Goal: Obtain resource: Download file/media

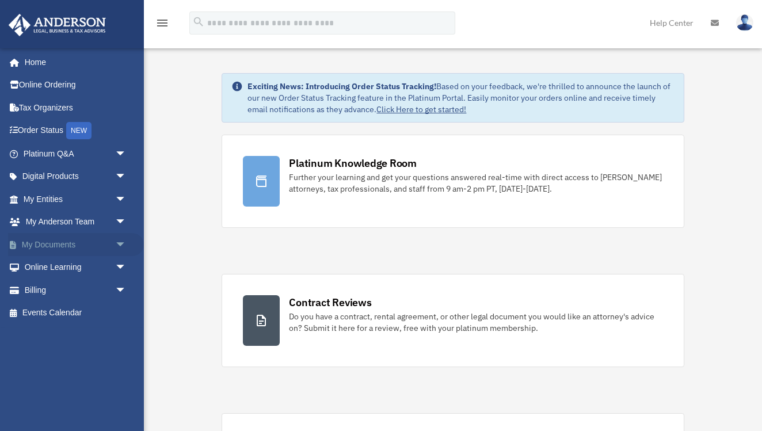
click at [123, 242] on span "arrow_drop_down" at bounding box center [126, 245] width 23 height 24
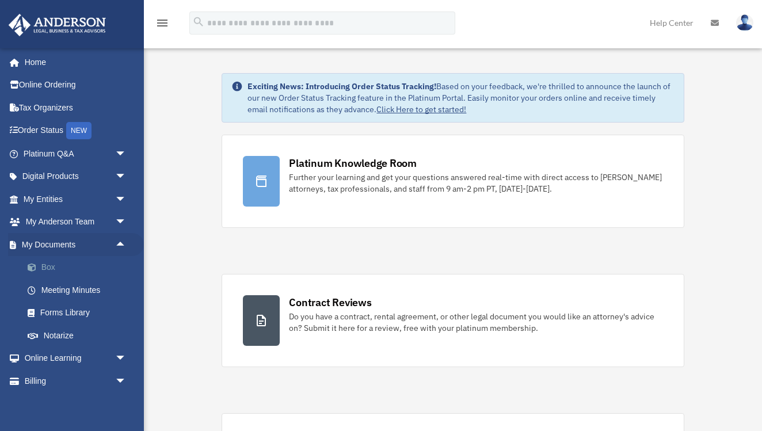
click at [45, 262] on link "Box" at bounding box center [80, 267] width 128 height 23
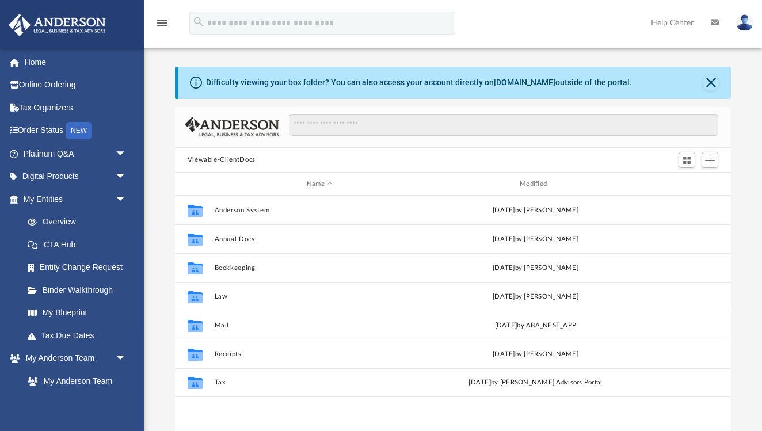
scroll to position [1, 1]
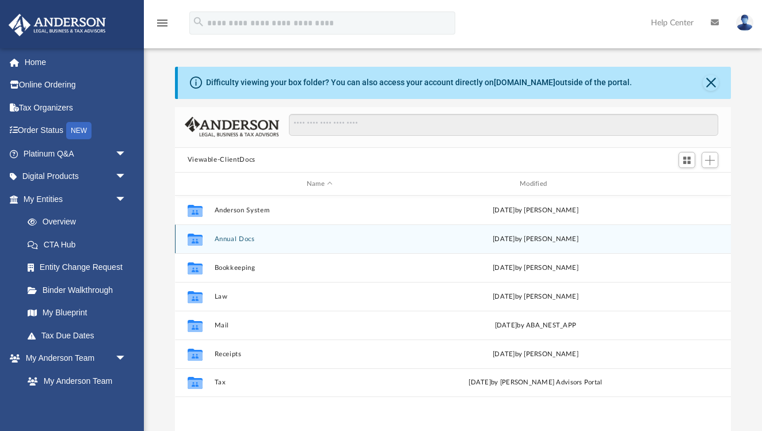
click at [219, 240] on button "Annual Docs" at bounding box center [319, 238] width 211 height 7
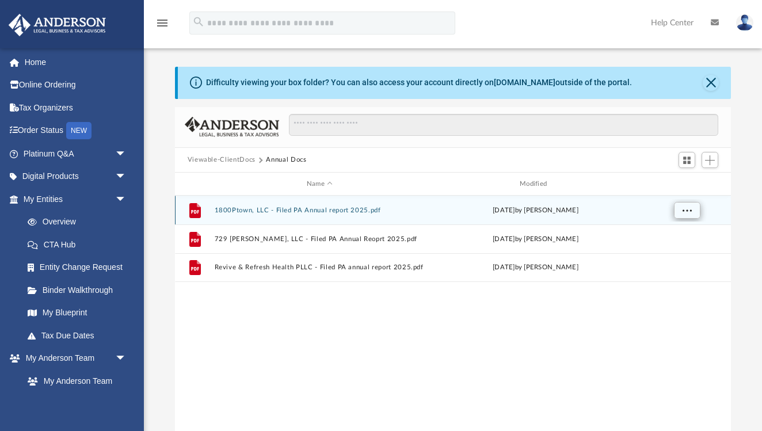
click at [682, 212] on span "More options" at bounding box center [686, 210] width 9 height 6
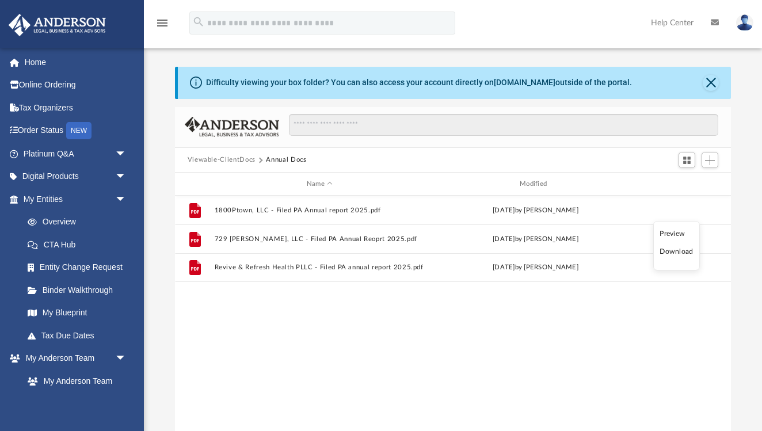
click at [670, 254] on li "Download" at bounding box center [676, 252] width 33 height 12
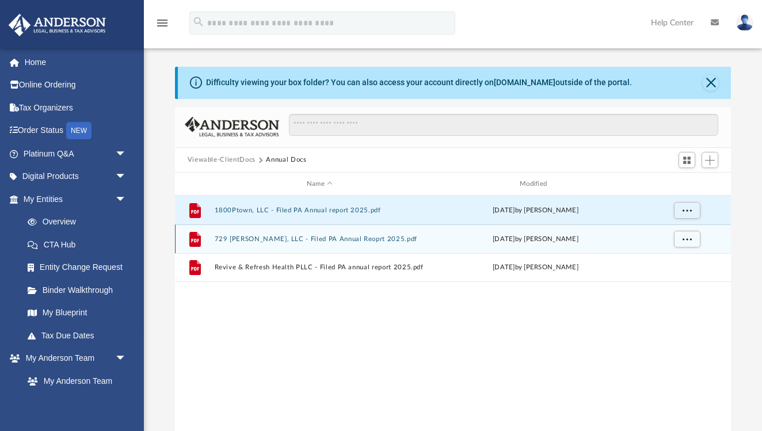
click at [617, 239] on div "Thu Sep 11 2025 by Krystal Hankins" at bounding box center [535, 239] width 211 height 10
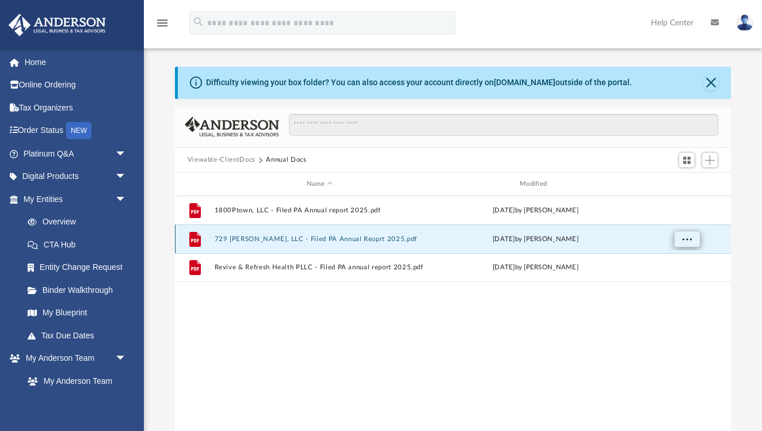
click at [685, 240] on span "More options" at bounding box center [686, 239] width 9 height 6
click at [664, 282] on li "Download" at bounding box center [676, 281] width 33 height 12
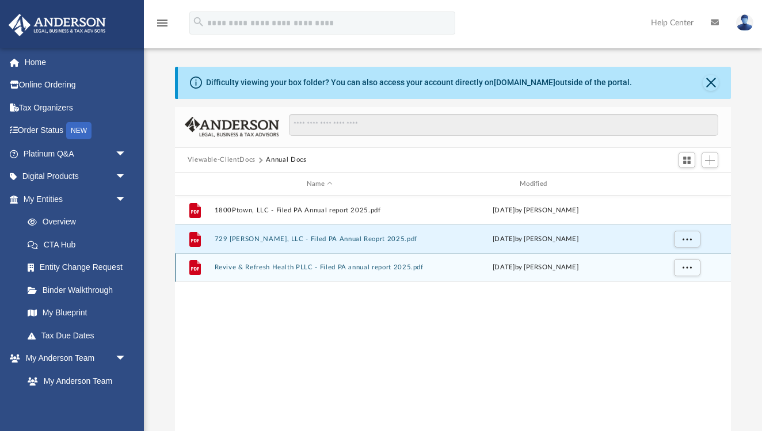
click at [313, 267] on button "Revive & Refresh Health PLLC - Filed PA annual report 2025.pdf" at bounding box center [319, 267] width 211 height 7
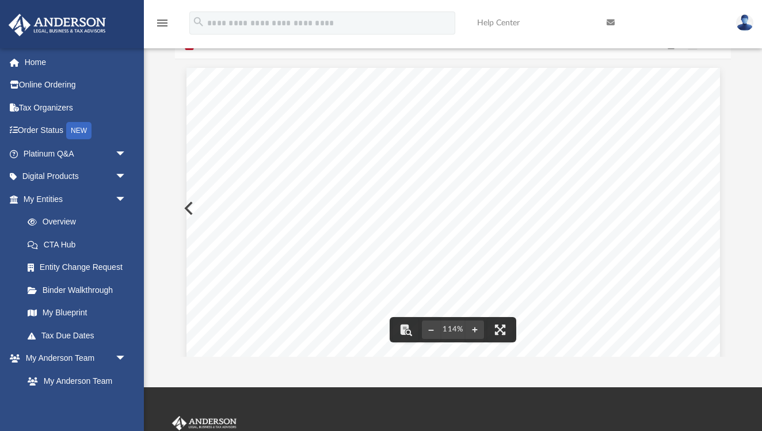
scroll to position [77, 0]
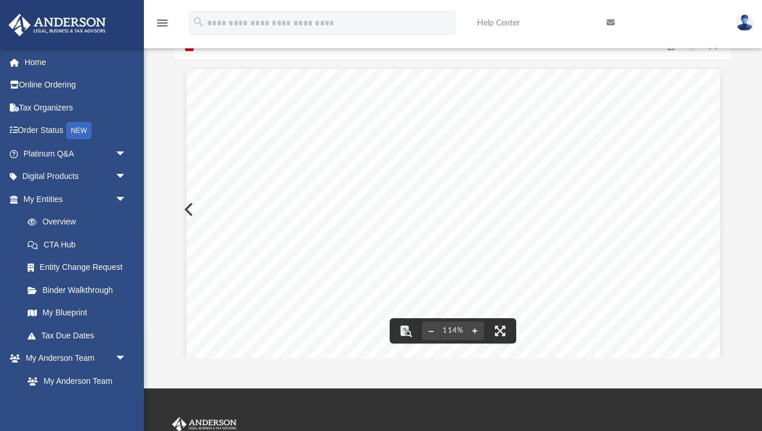
click at [185, 207] on button "Preview" at bounding box center [187, 209] width 25 height 32
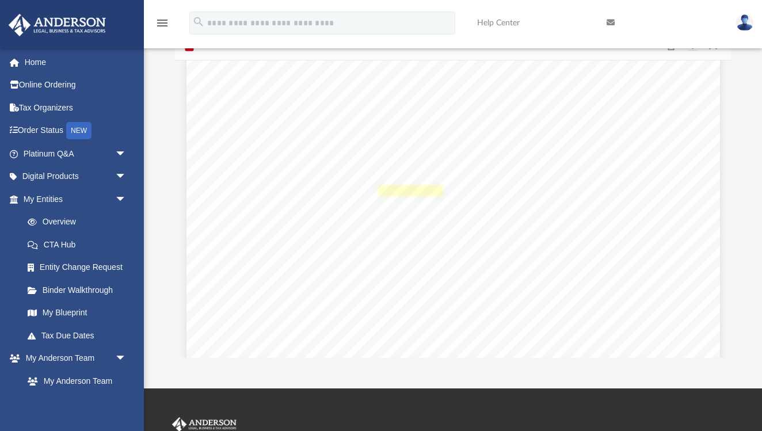
click at [403, 189] on link "Page 1" at bounding box center [411, 190] width 64 height 10
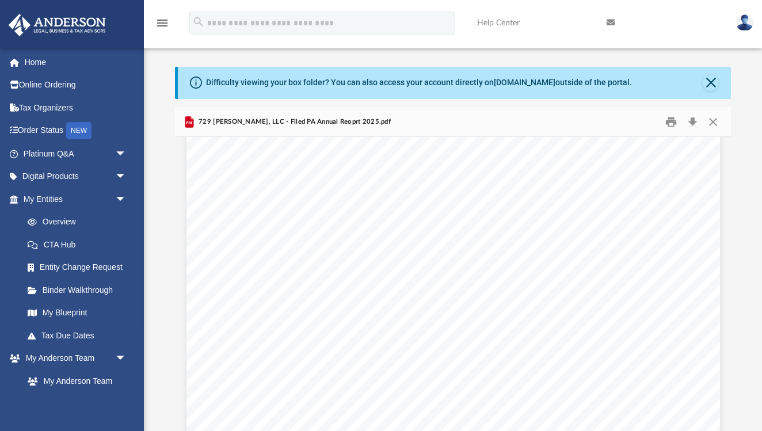
scroll to position [0, 0]
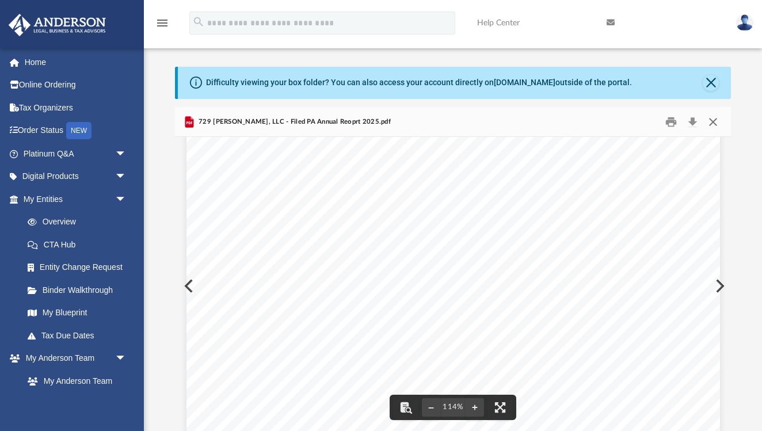
click at [715, 123] on button "Close" at bounding box center [713, 122] width 21 height 18
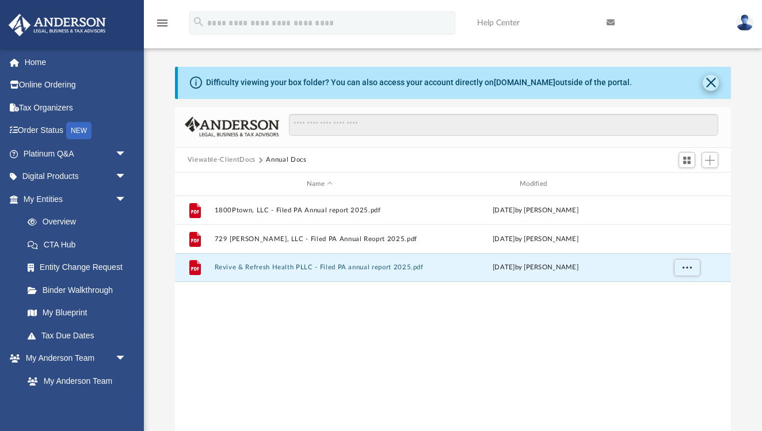
click at [715, 82] on button "Close" at bounding box center [711, 83] width 16 height 16
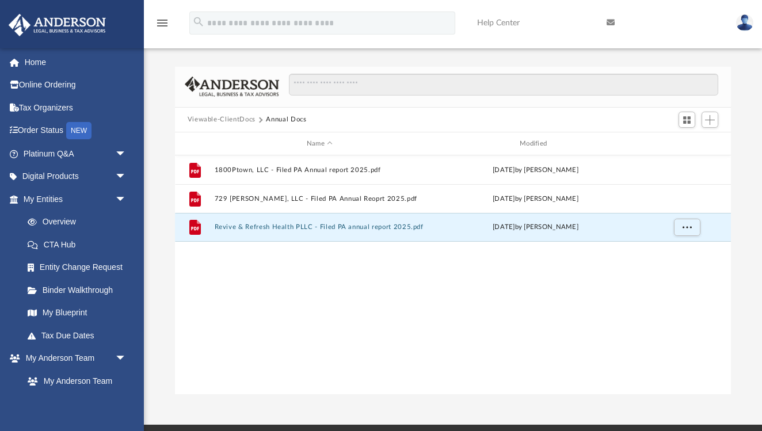
click at [206, 120] on button "Viewable-ClientDocs" at bounding box center [222, 120] width 68 height 10
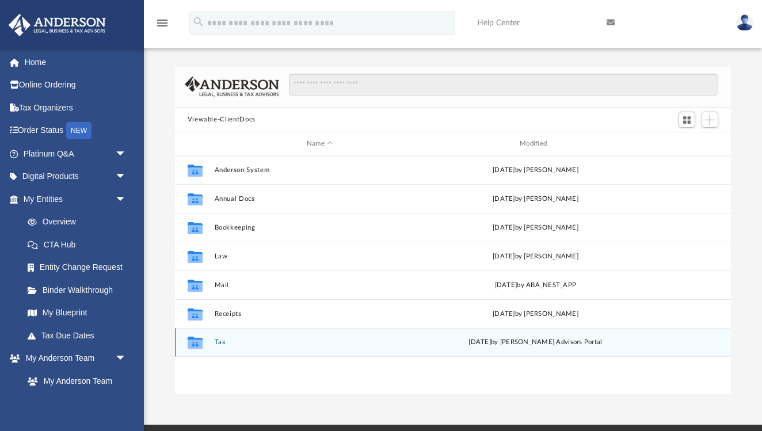
click at [220, 340] on button "Tax" at bounding box center [319, 342] width 211 height 7
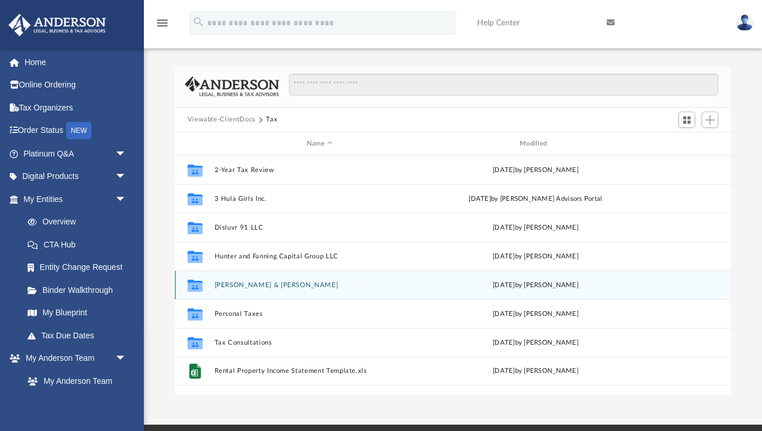
click at [225, 288] on button "Lahart-Fanning, Christina & Joseph" at bounding box center [319, 285] width 211 height 7
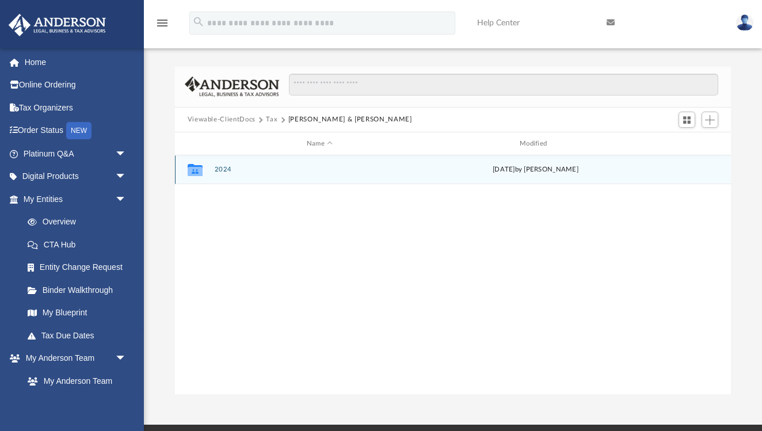
click at [219, 170] on button "2024" at bounding box center [319, 169] width 211 height 7
click at [219, 171] on button "Digital Tax Organizer" at bounding box center [319, 169] width 211 height 7
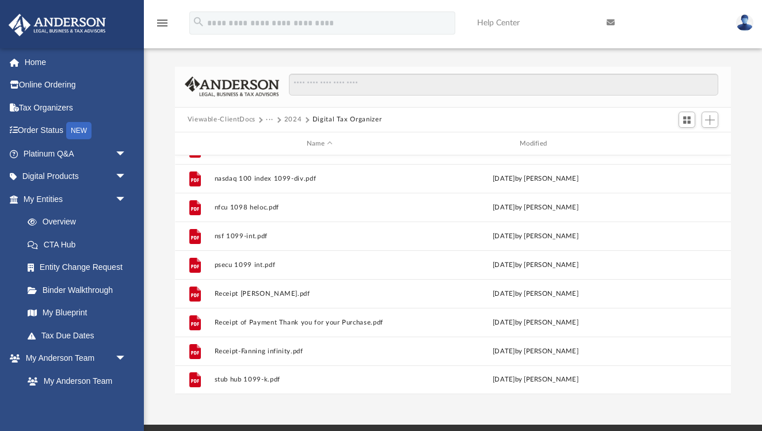
click at [289, 121] on button "2024" at bounding box center [293, 120] width 18 height 10
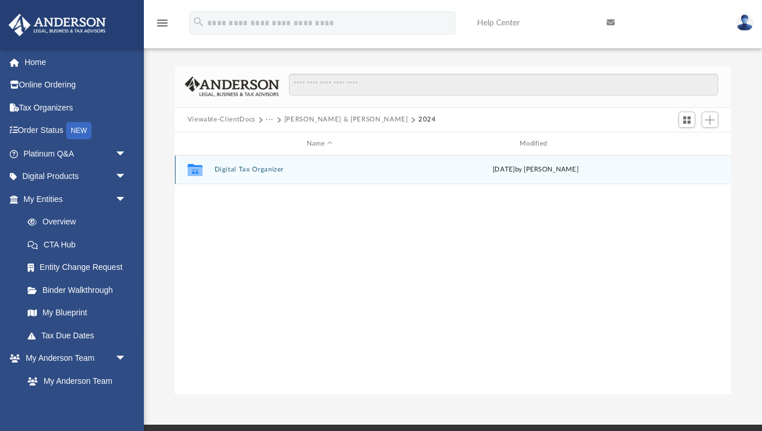
click at [242, 169] on button "Digital Tax Organizer" at bounding box center [319, 169] width 211 height 7
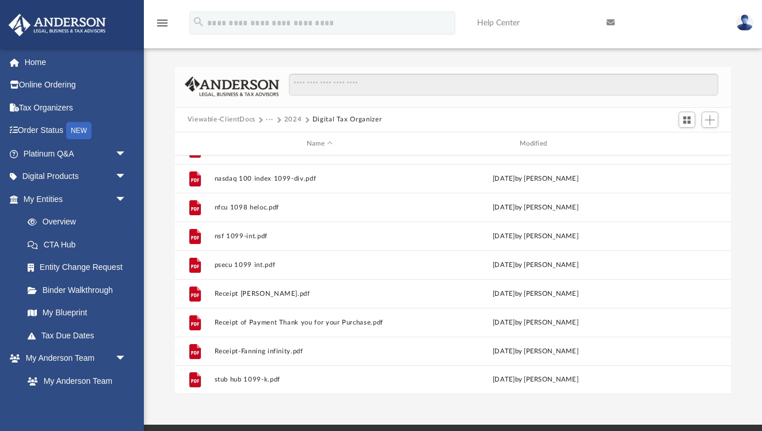
scroll to position [452, 0]
click at [294, 120] on button "2024" at bounding box center [293, 120] width 18 height 10
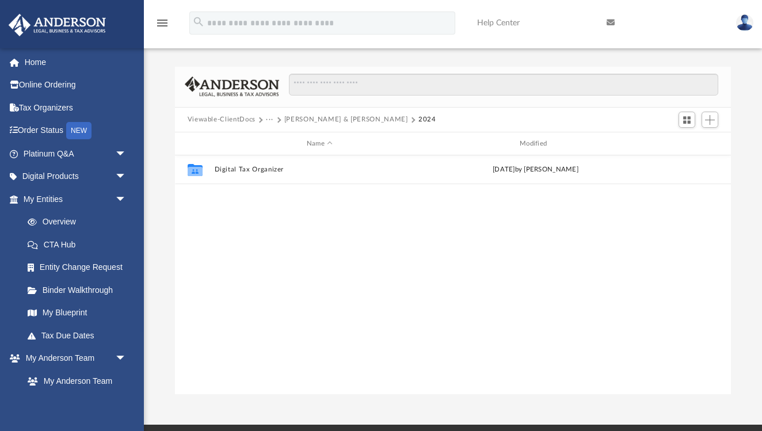
click at [292, 119] on button "Lahart-Fanning, Christina & Joseph" at bounding box center [346, 120] width 124 height 10
click at [267, 120] on button "Tax" at bounding box center [272, 120] width 12 height 10
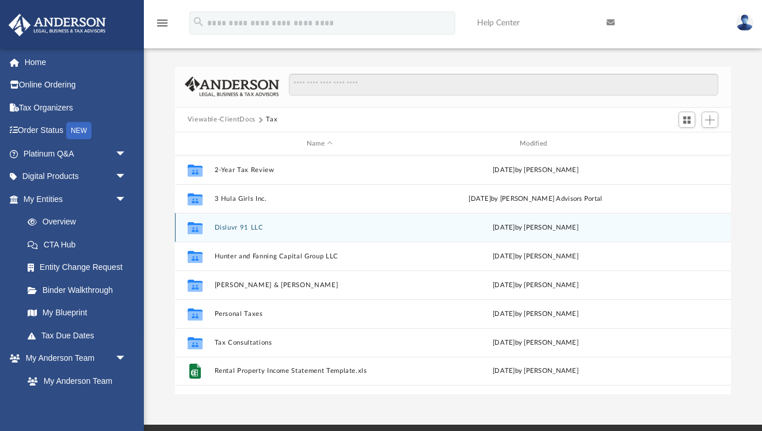
click at [230, 226] on button "Disluvr 91 LLC" at bounding box center [319, 227] width 211 height 7
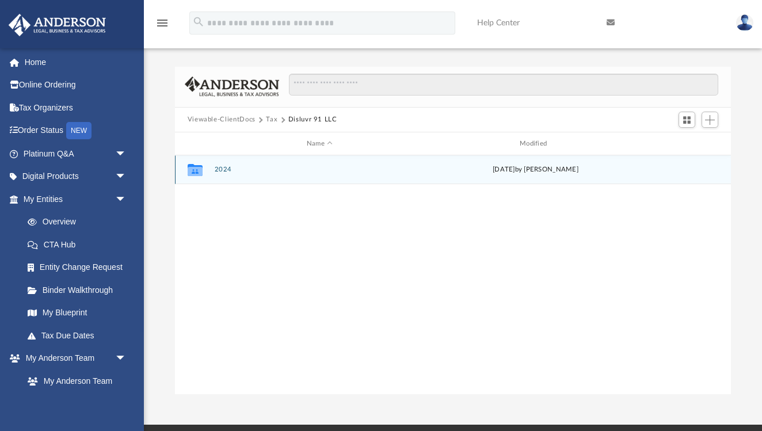
click at [223, 171] on button "2024" at bounding box center [319, 169] width 211 height 7
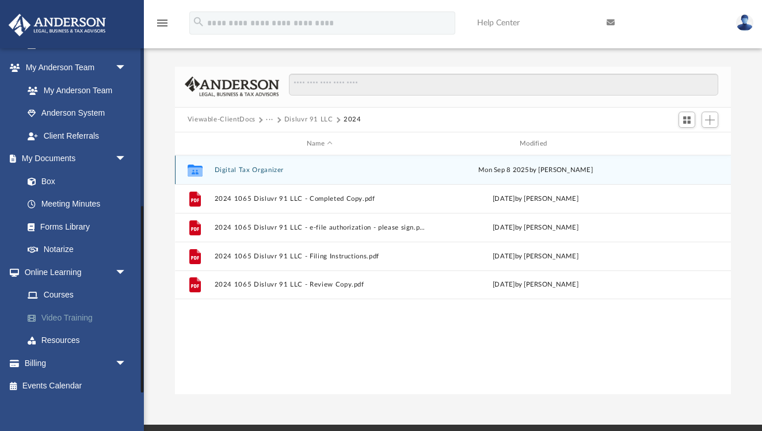
scroll to position [290, 0]
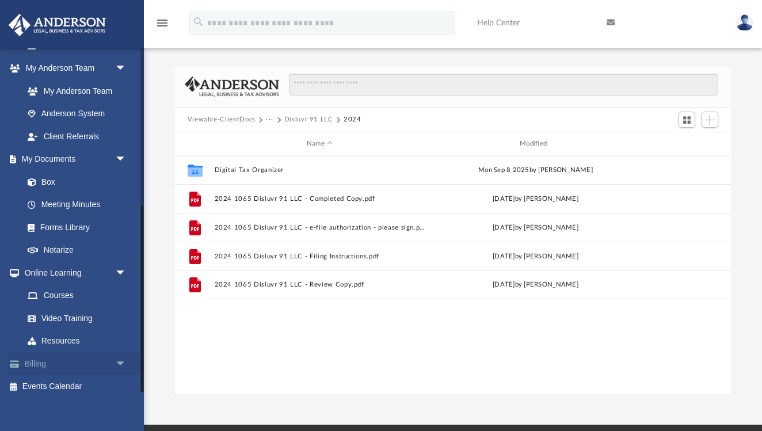
click at [37, 358] on link "Billing arrow_drop_down" at bounding box center [76, 363] width 136 height 23
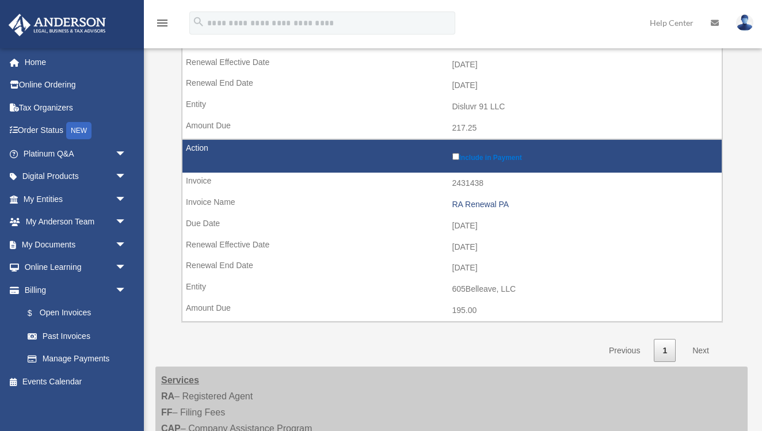
scroll to position [253, 0]
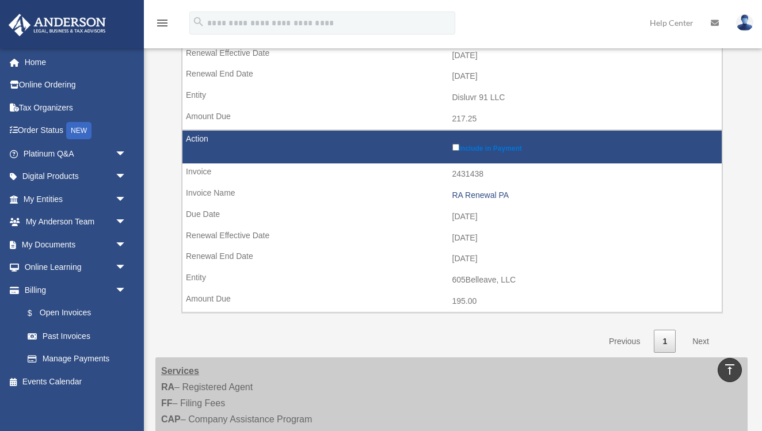
click at [701, 331] on link "Next" at bounding box center [701, 342] width 34 height 24
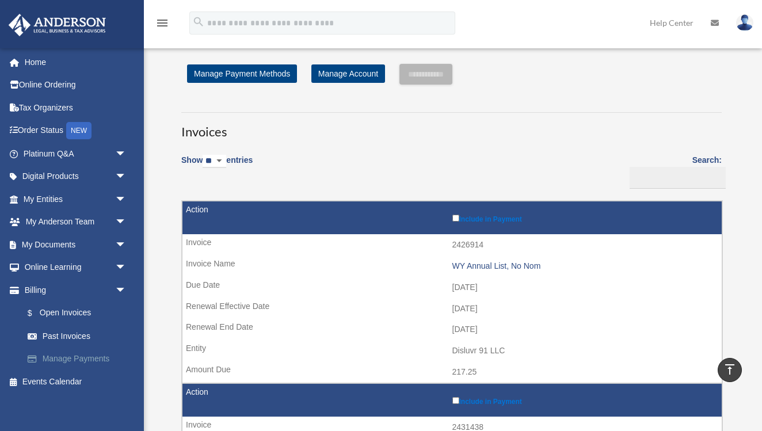
scroll to position [0, 0]
click at [39, 62] on link "Home" at bounding box center [76, 62] width 136 height 23
